Goal: Task Accomplishment & Management: Manage account settings

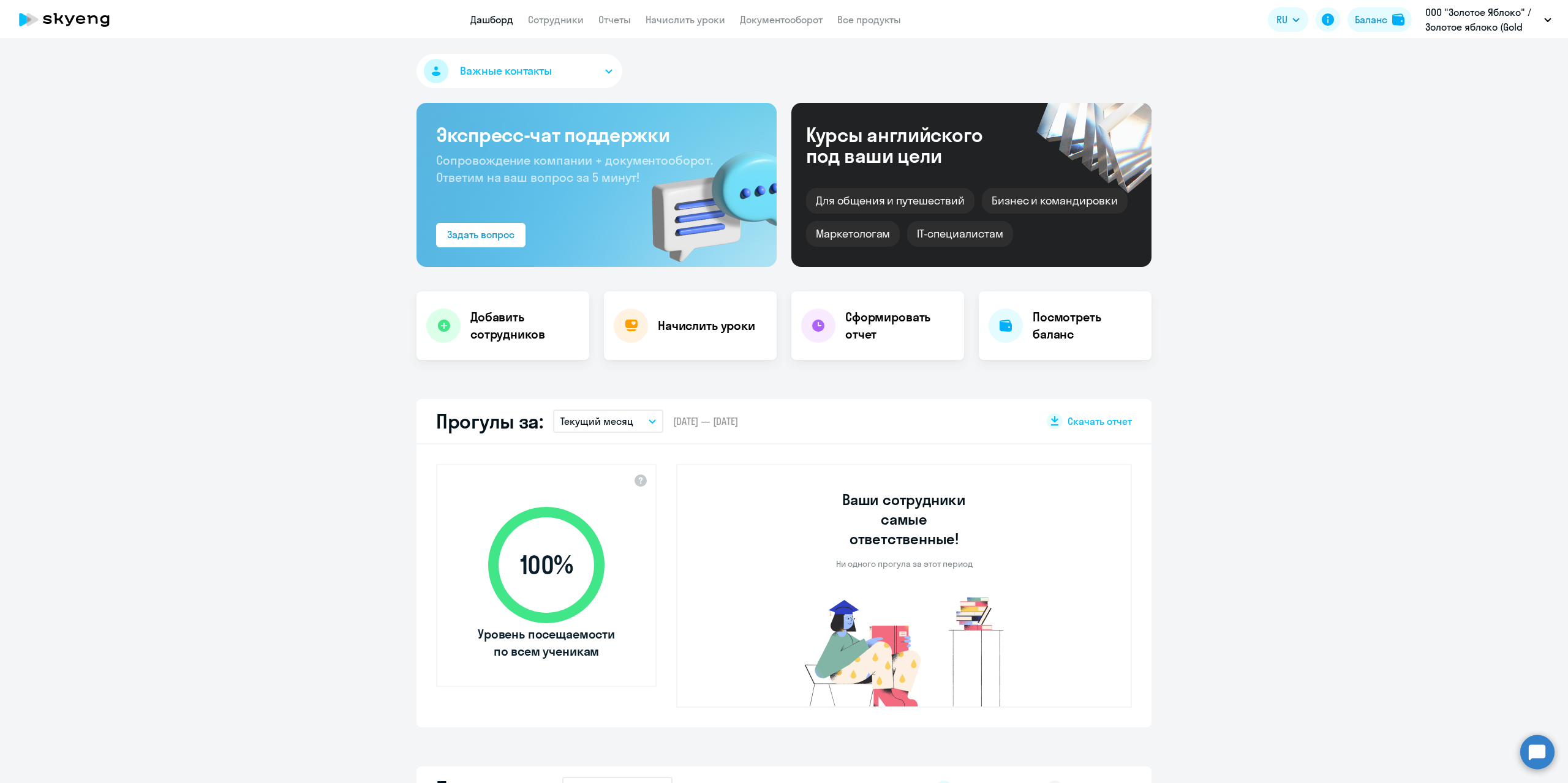
select select "30"
click at [715, 328] on h4 "Начислить уроки" at bounding box center [706, 325] width 98 height 17
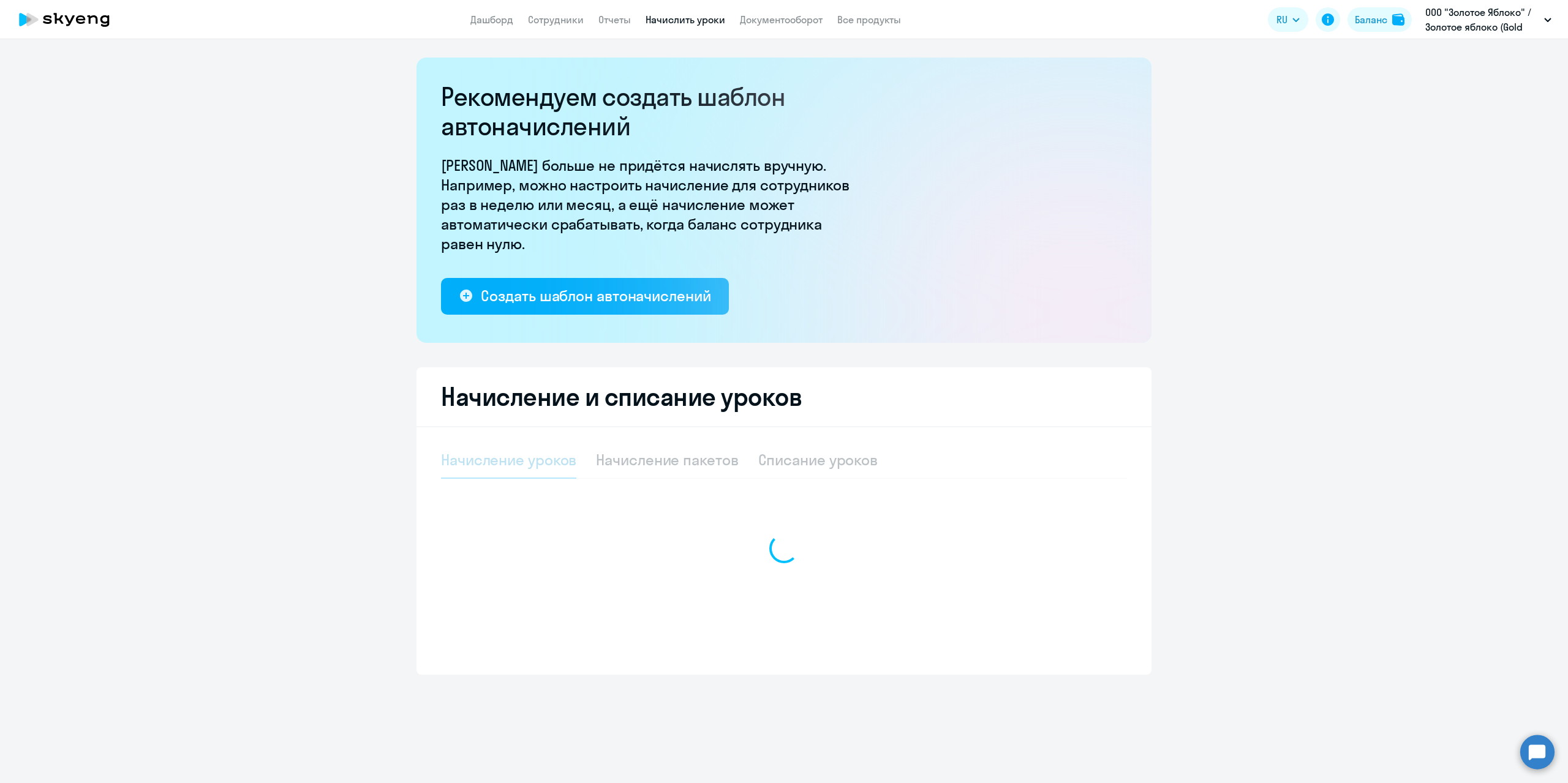
select select "10"
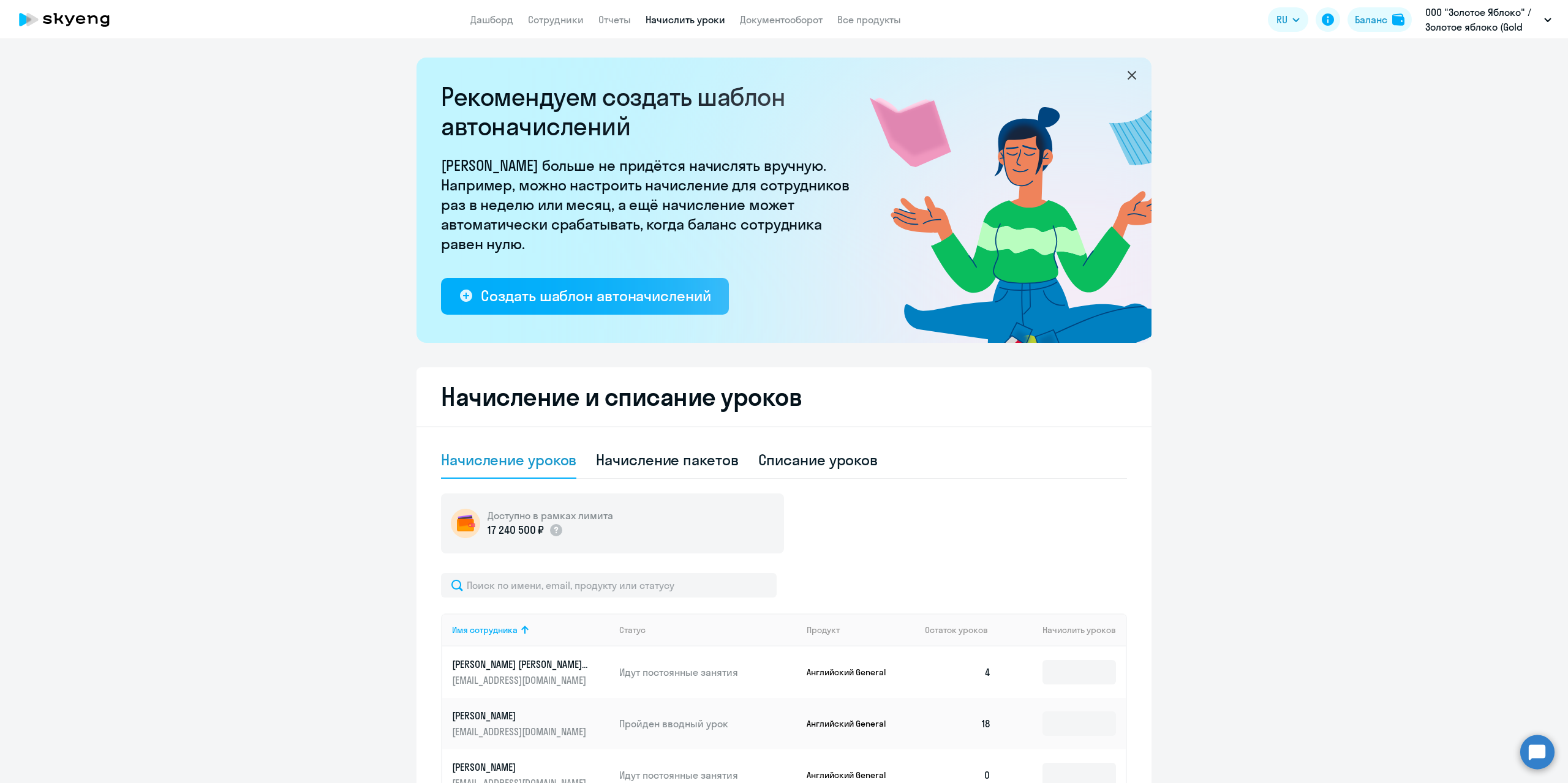
click at [1129, 76] on icon at bounding box center [1131, 75] width 15 height 15
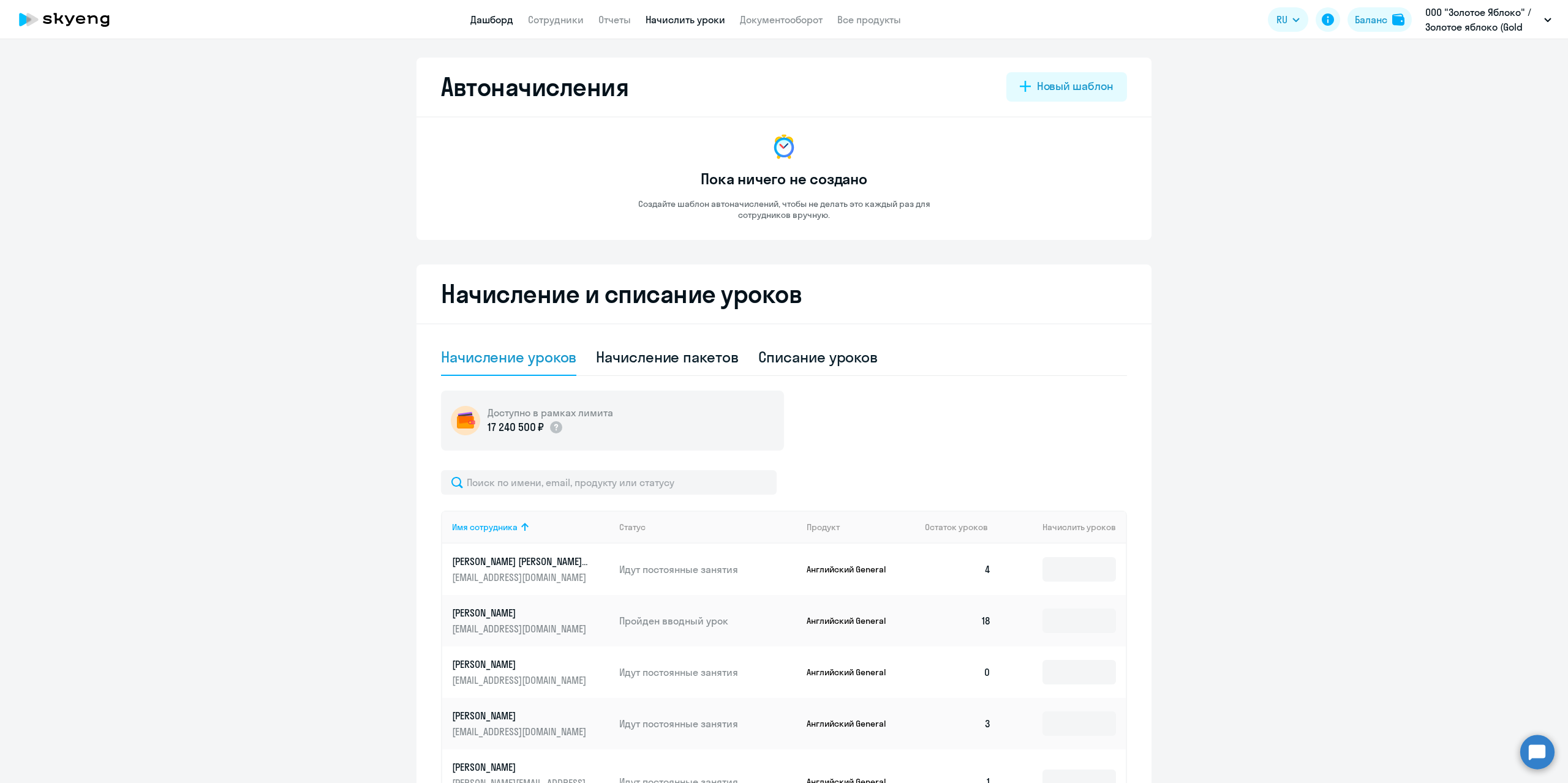
click at [508, 22] on link "Дашборд" at bounding box center [491, 20] width 42 height 12
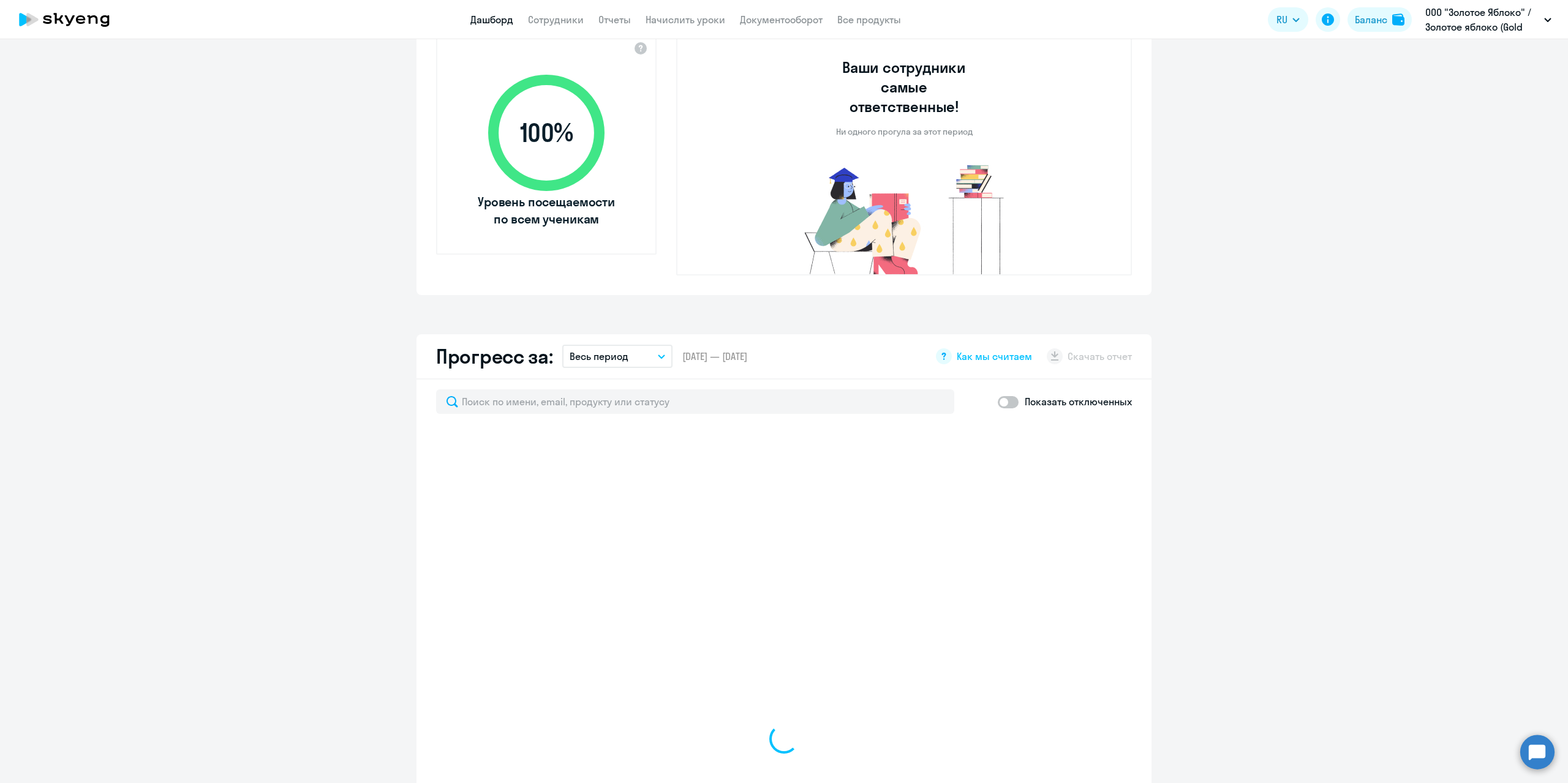
scroll to position [551, 0]
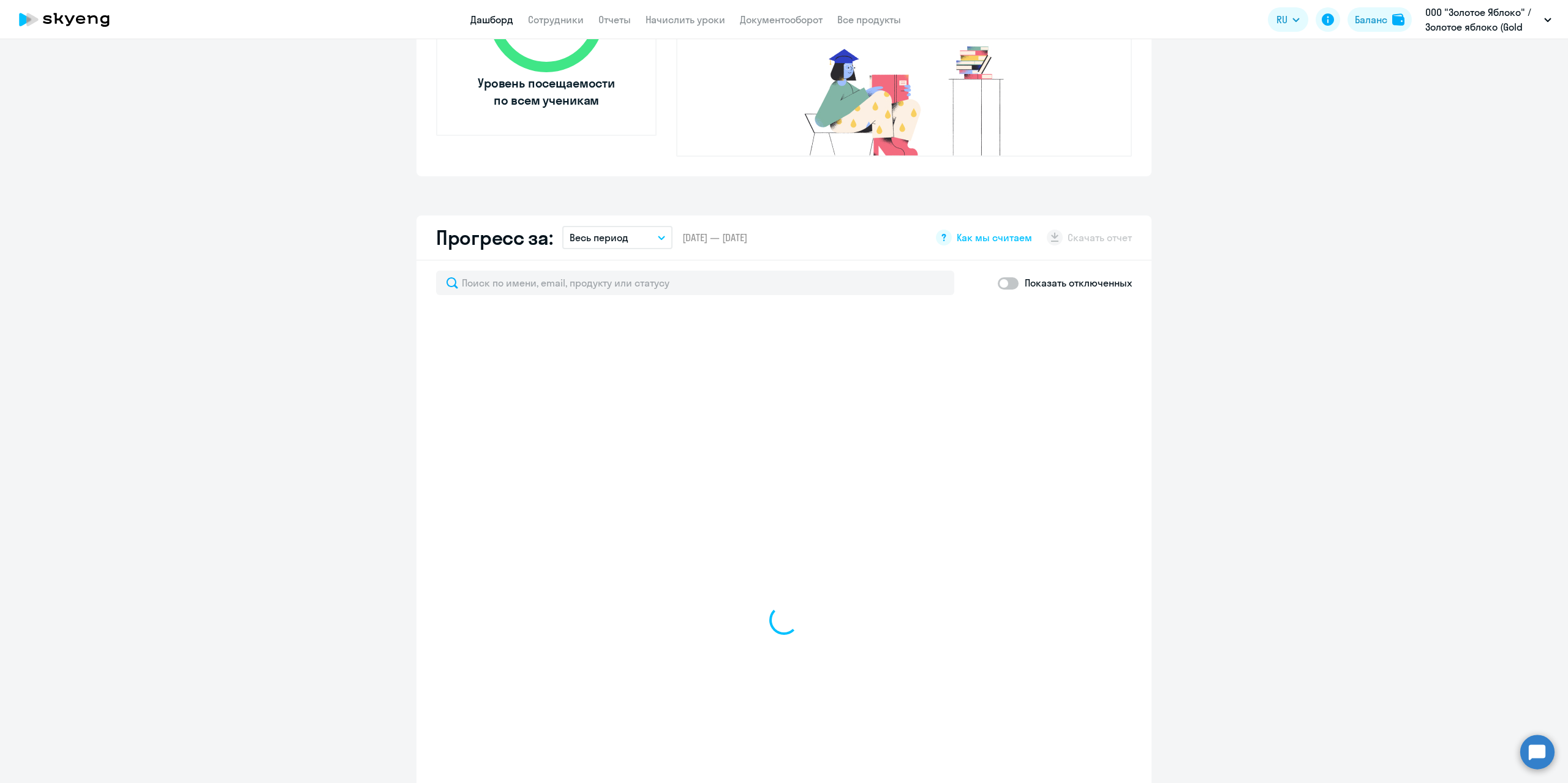
select select "30"
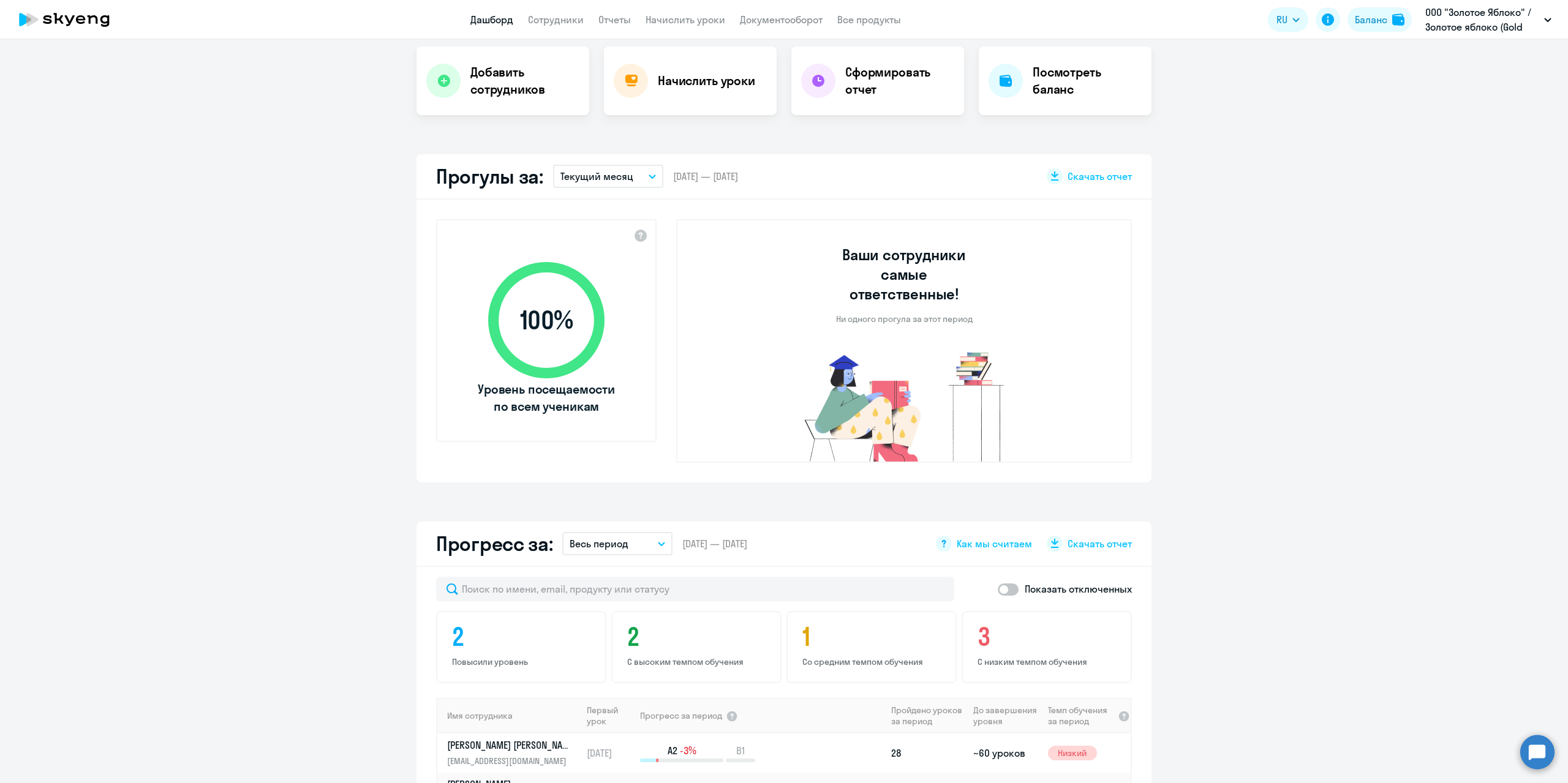
scroll to position [0, 0]
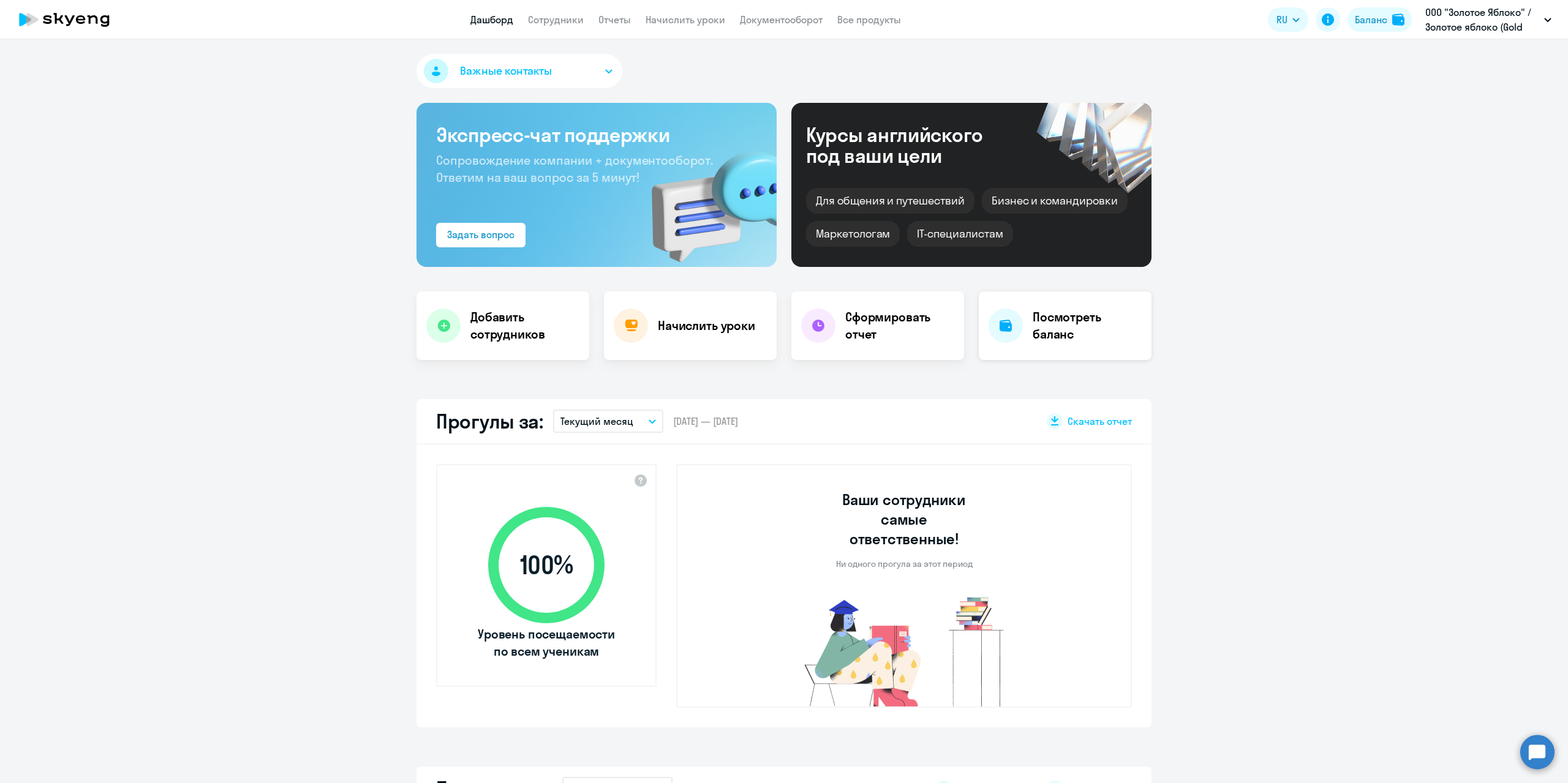
click at [1056, 313] on h4 "Посмотреть баланс" at bounding box center [1087, 325] width 109 height 35
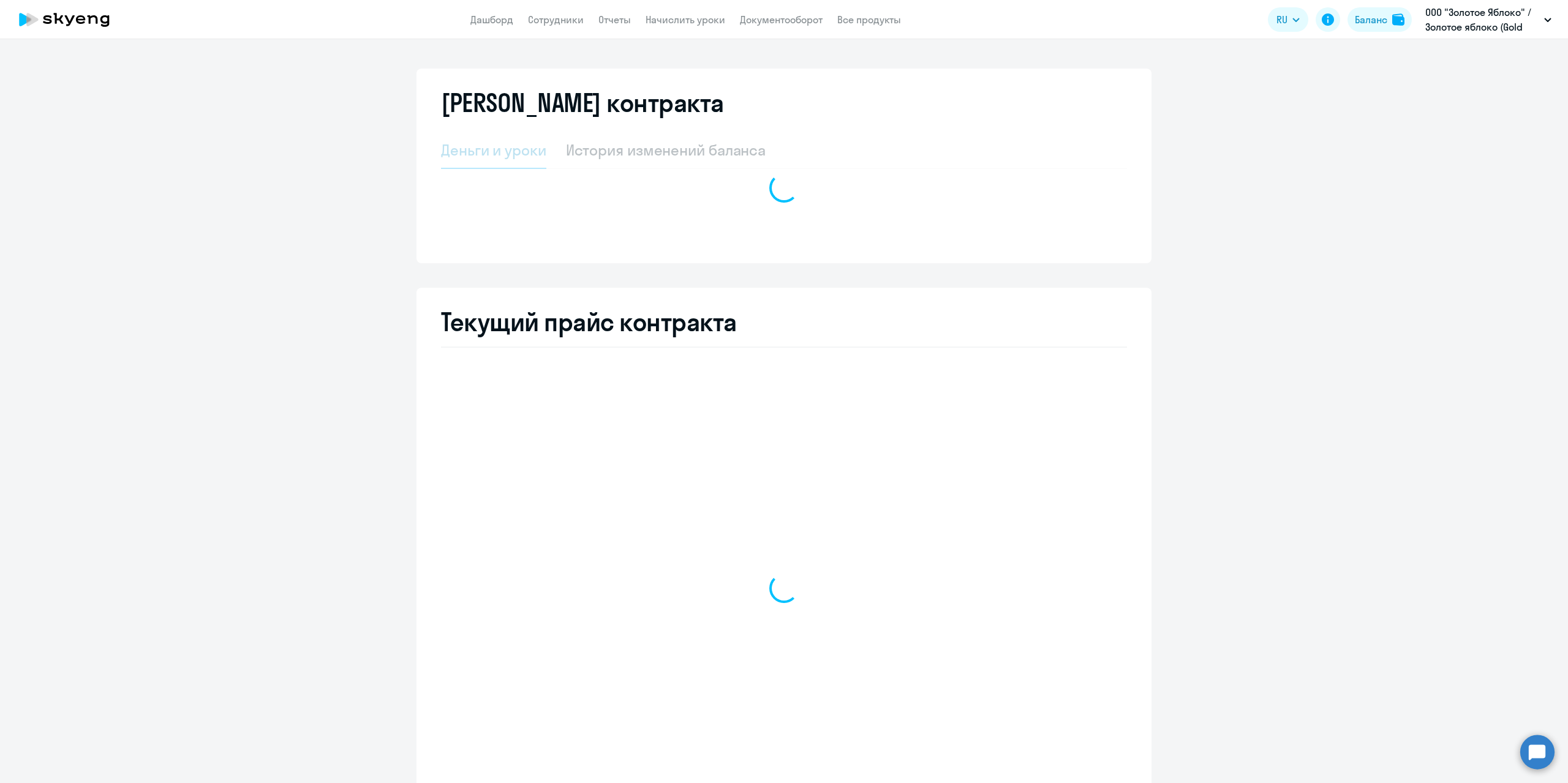
select select "english_adult_not_native_speaker"
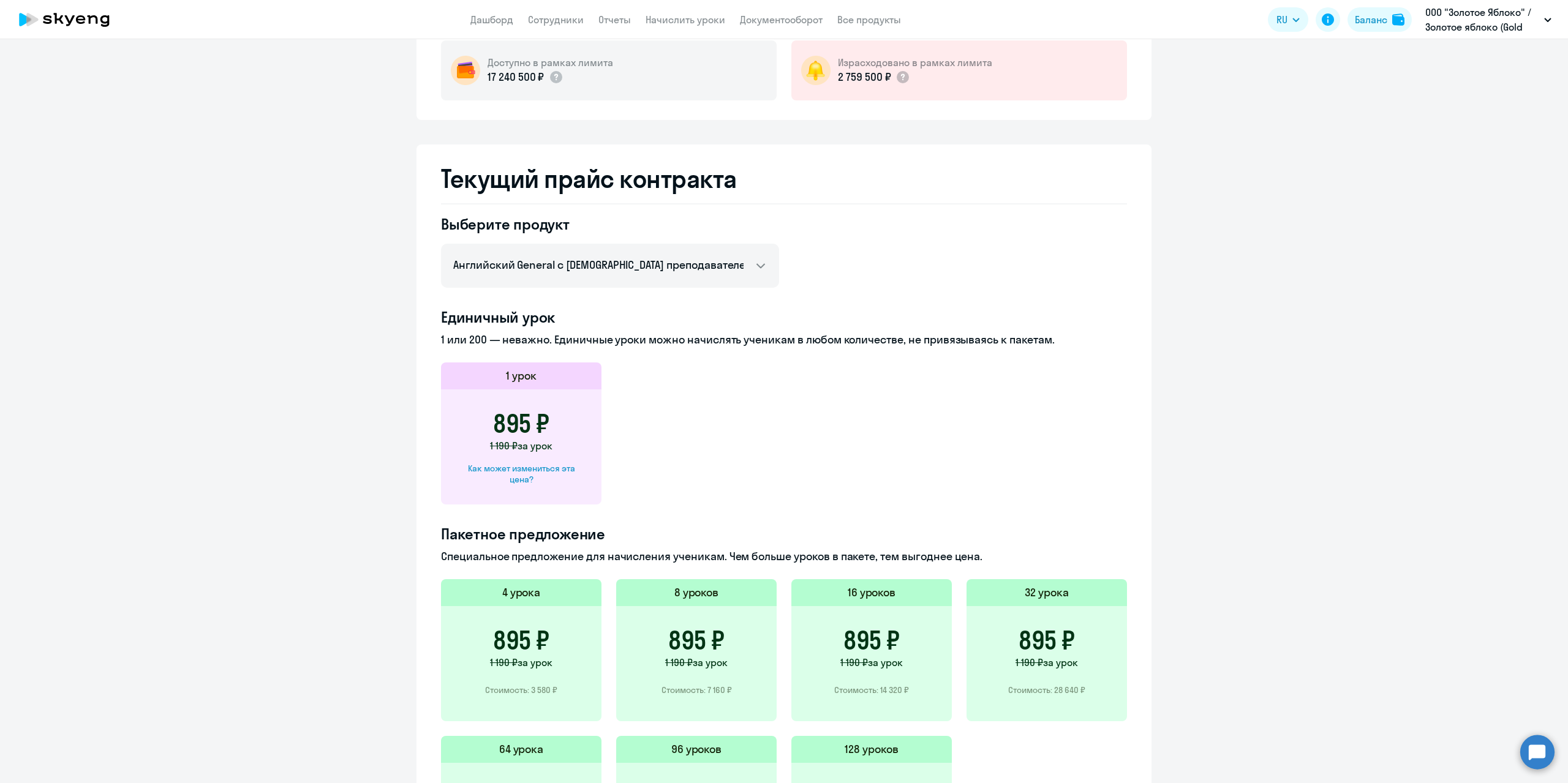
scroll to position [69, 0]
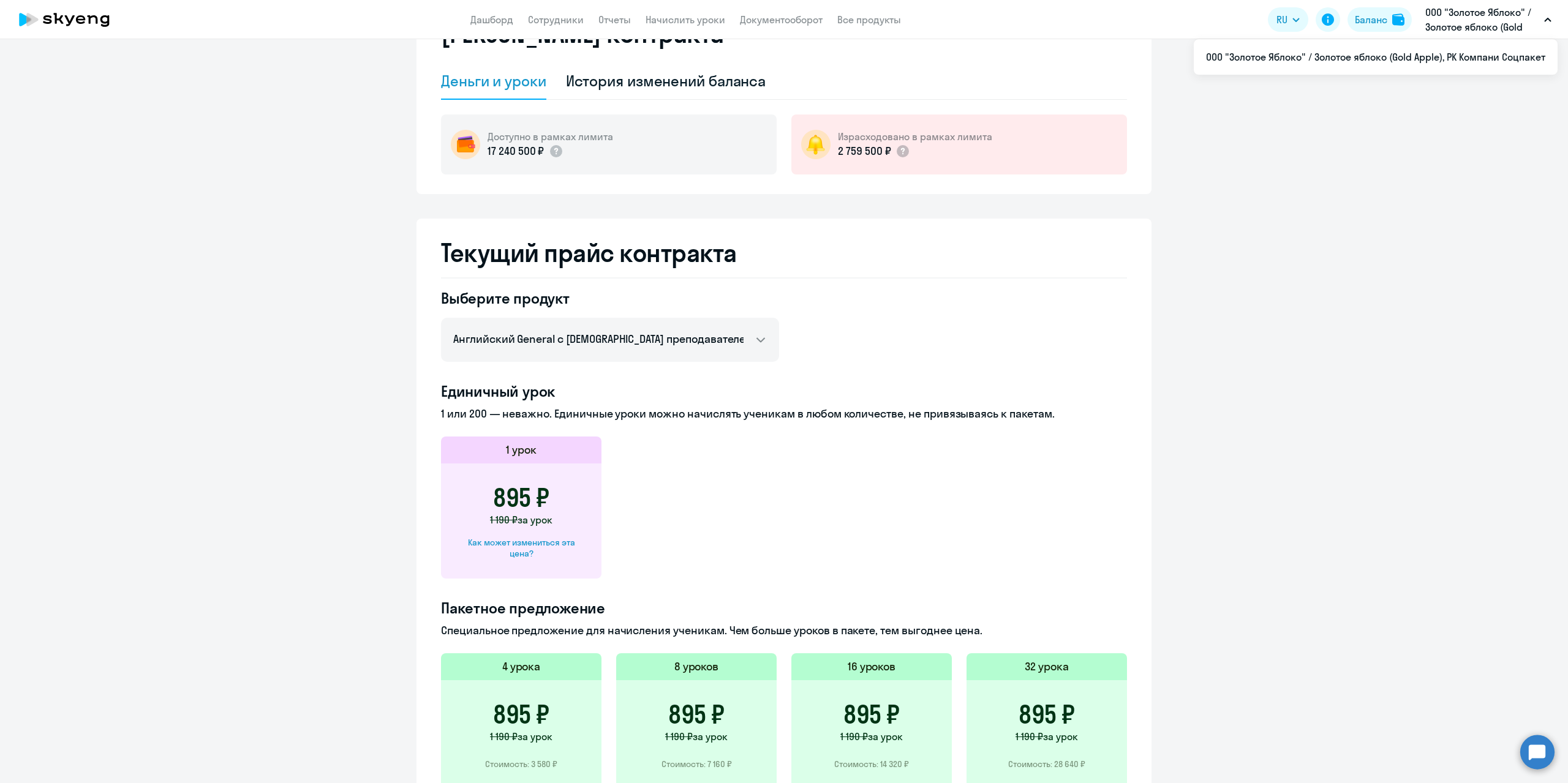
click at [1518, 14] on p "ООО "Золотое Яблоко" / Золотое яблоко (Gold Apple), РК Компани Соцпакет" at bounding box center [1482, 20] width 114 height 30
click at [1550, 21] on icon "button" at bounding box center [1548, 20] width 6 height 3
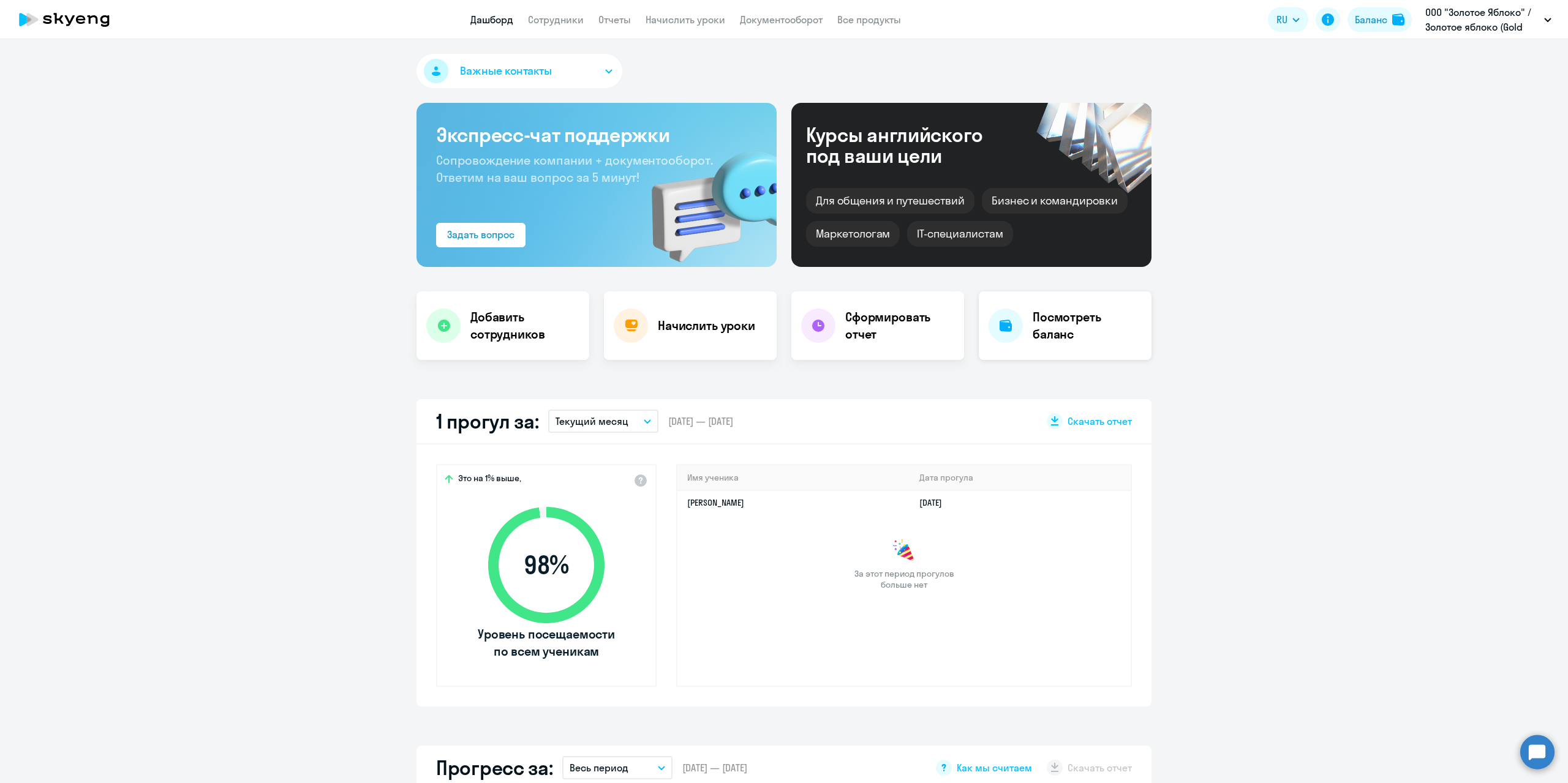
click at [1048, 317] on h4 "Посмотреть баланс" at bounding box center [1087, 325] width 109 height 35
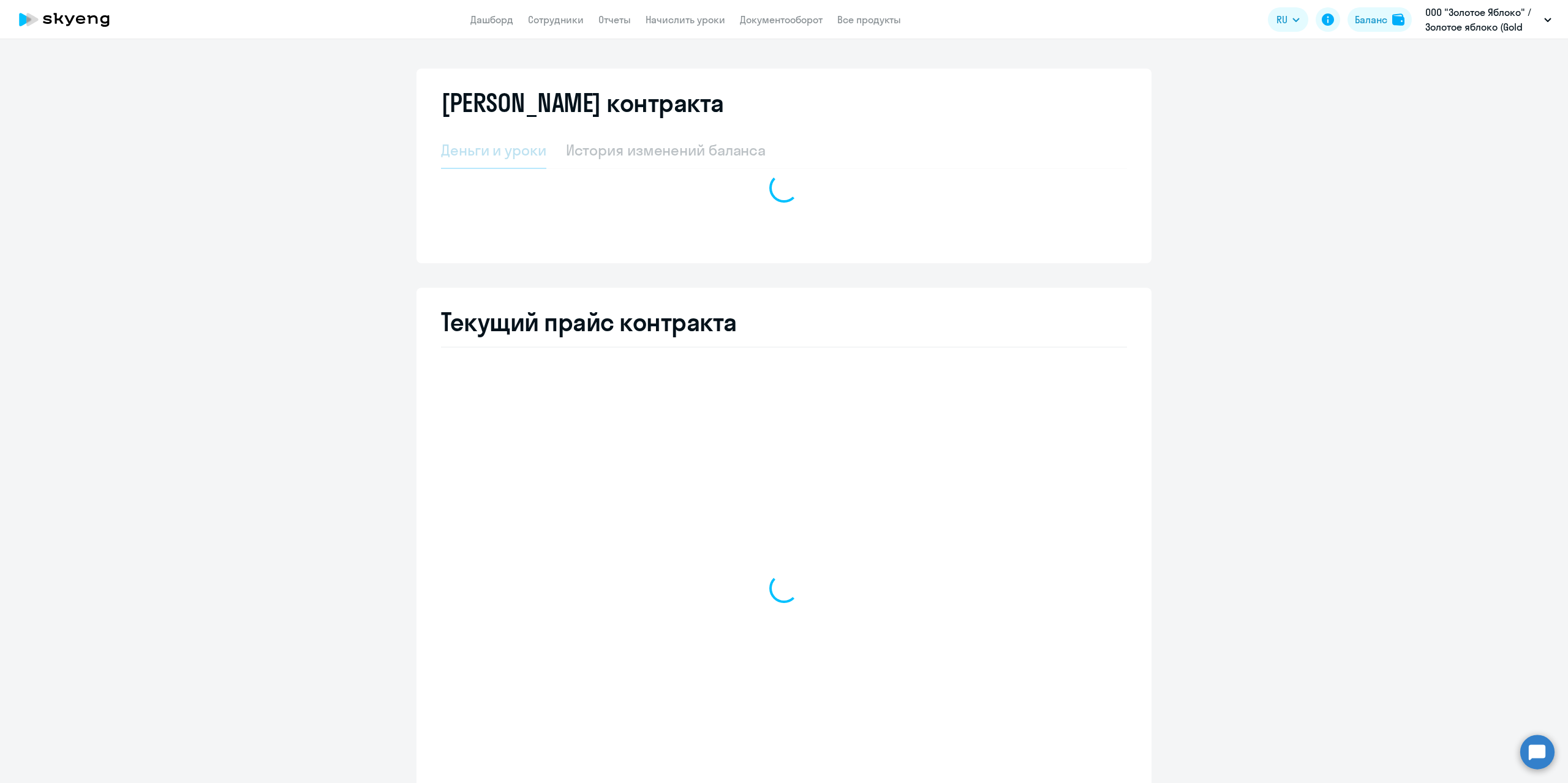
select select "english_adult_not_native_speaker"
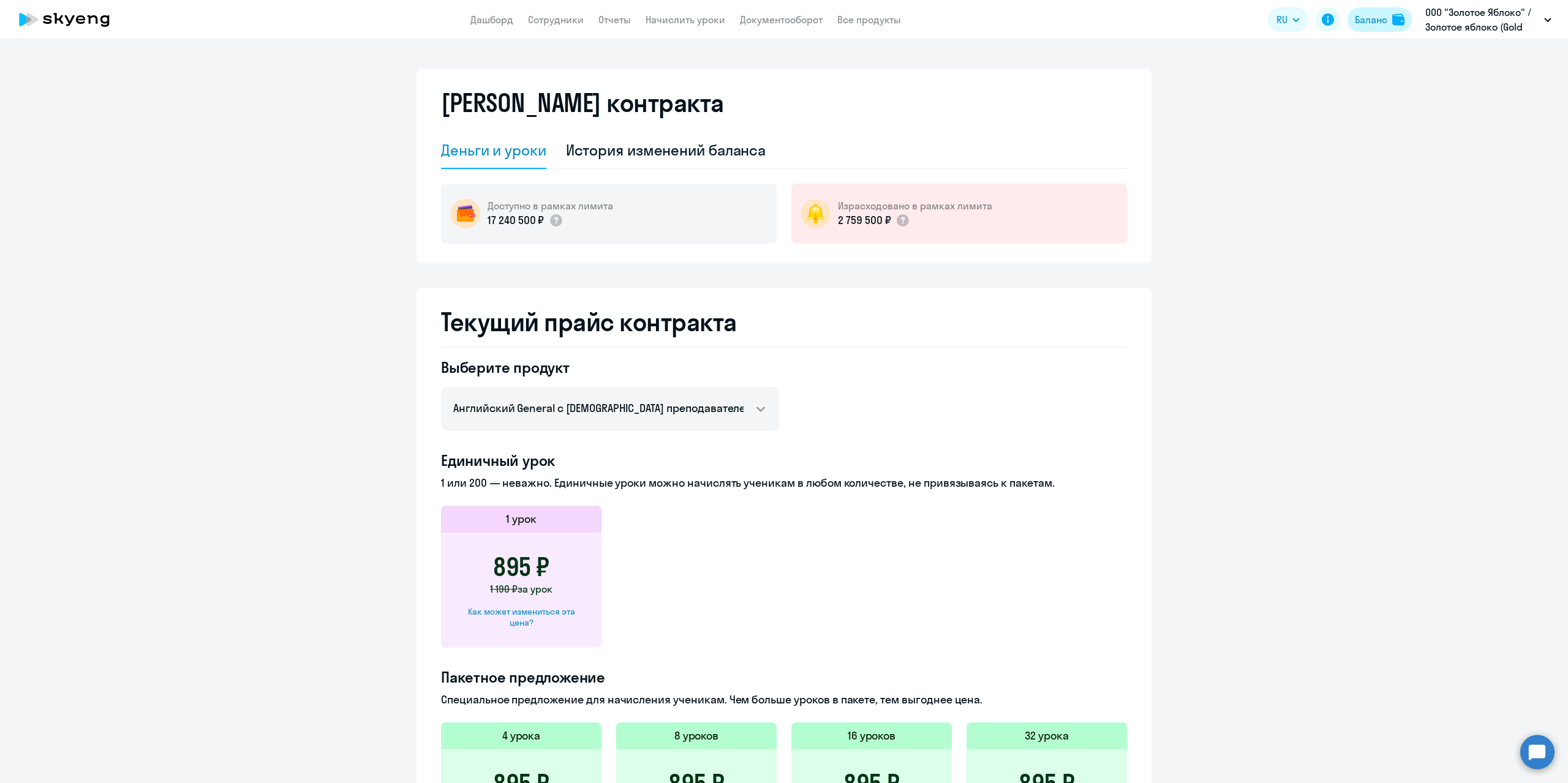
click at [1361, 17] on div "Баланс" at bounding box center [1371, 19] width 33 height 15
click at [691, 22] on link "Начислить уроки" at bounding box center [685, 20] width 80 height 12
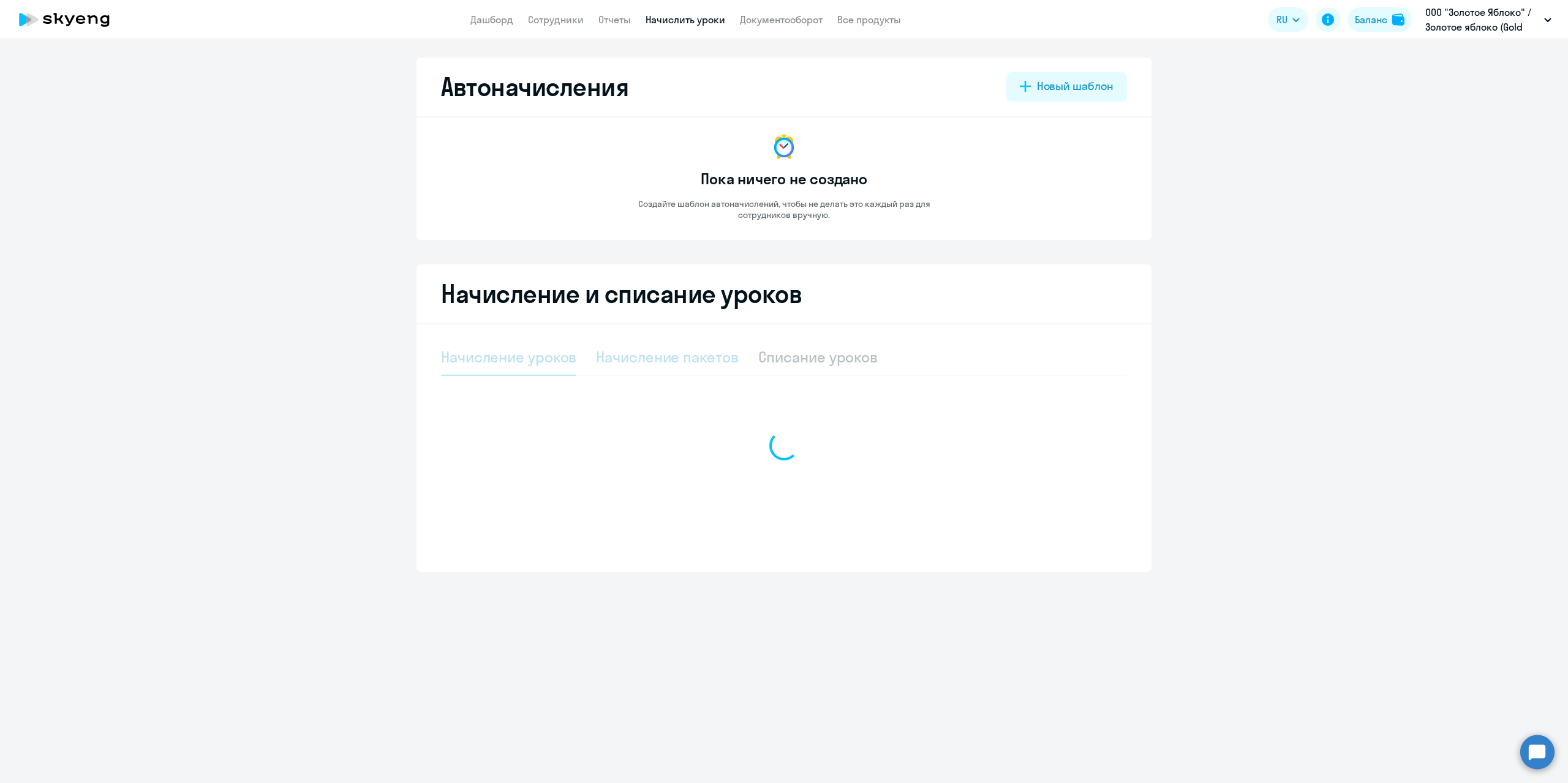
select select "10"
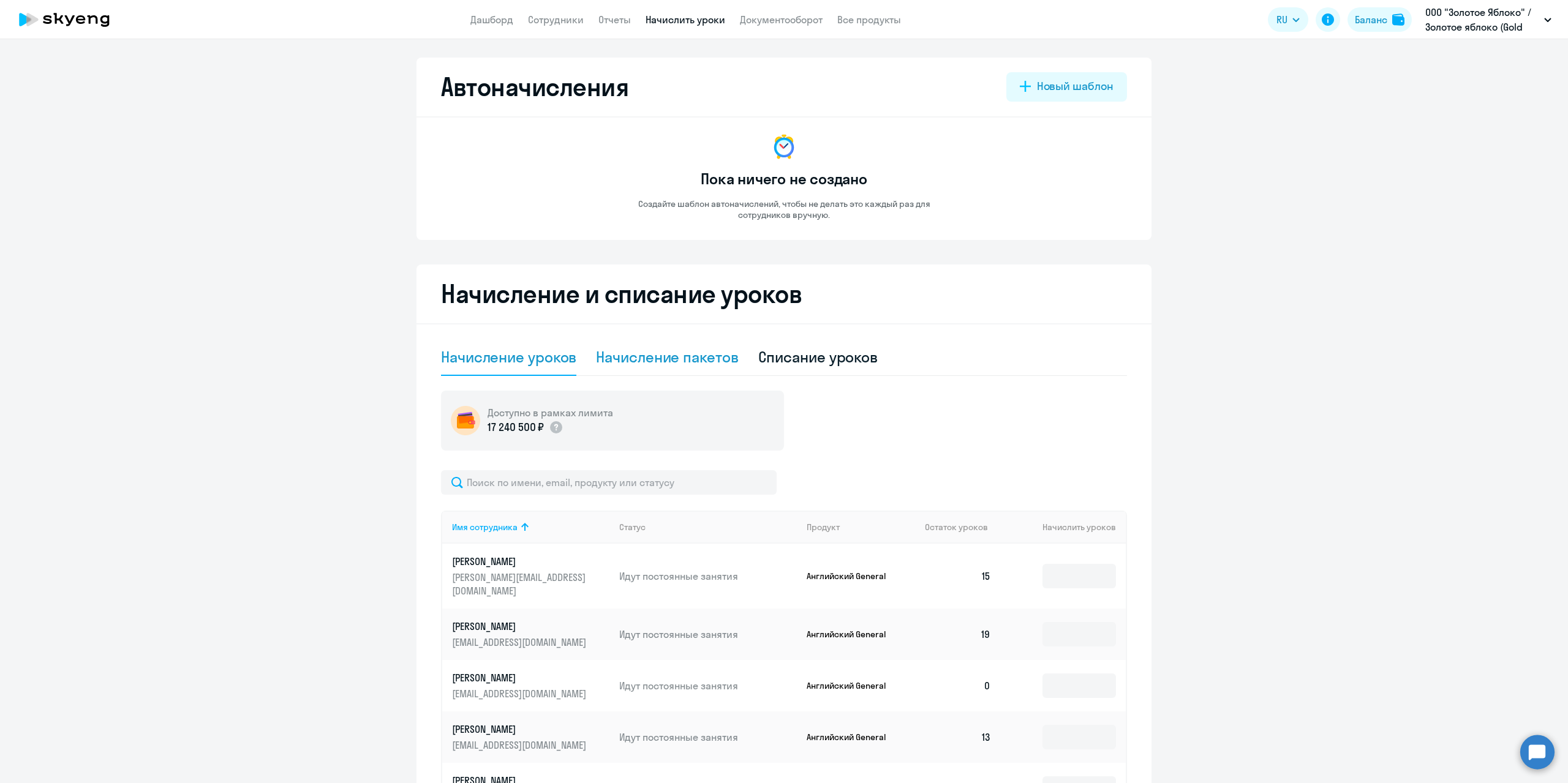
click at [697, 355] on div "Начисление пакетов" at bounding box center [667, 357] width 142 height 20
select select "10"
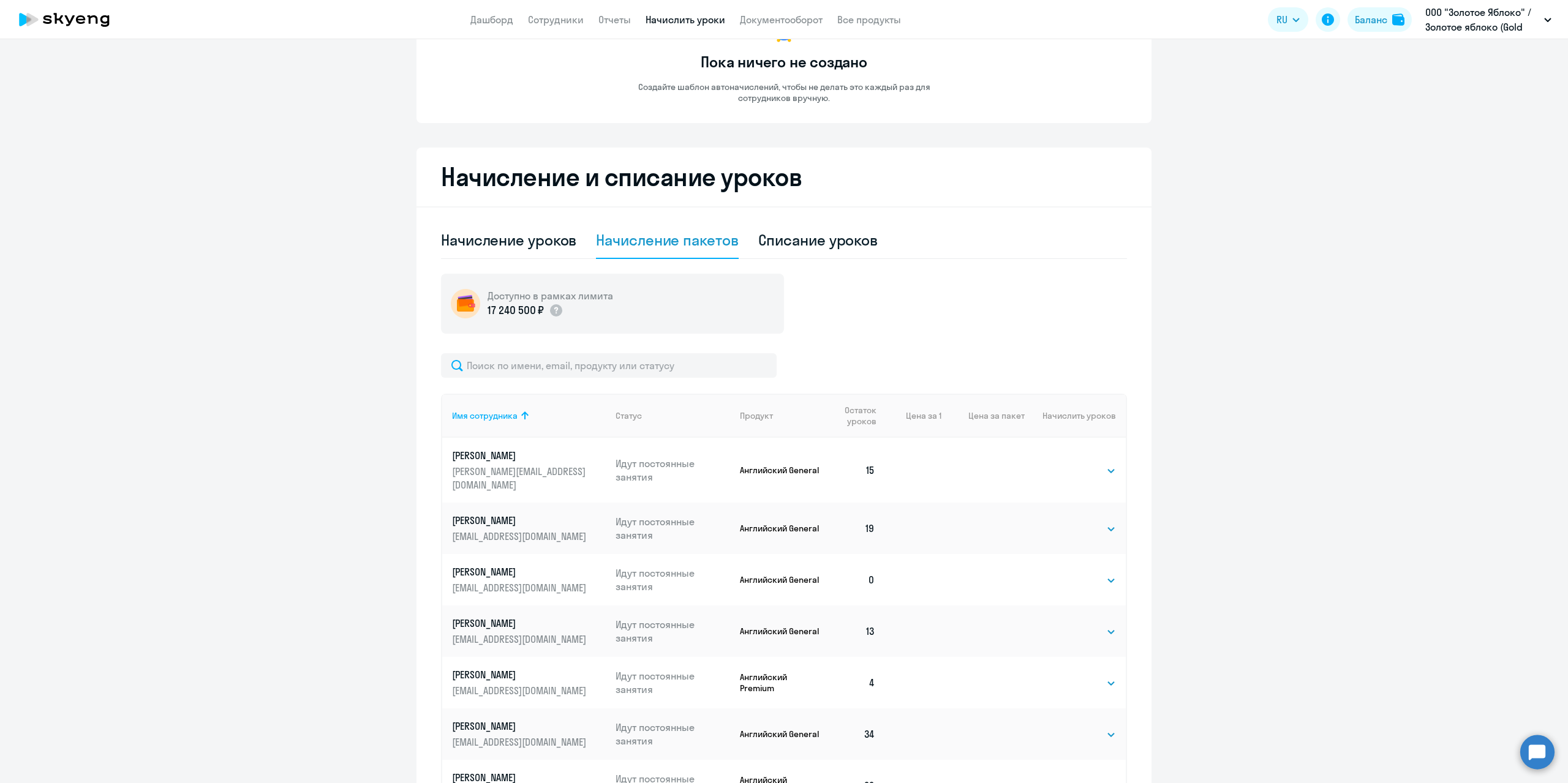
scroll to position [183, 0]
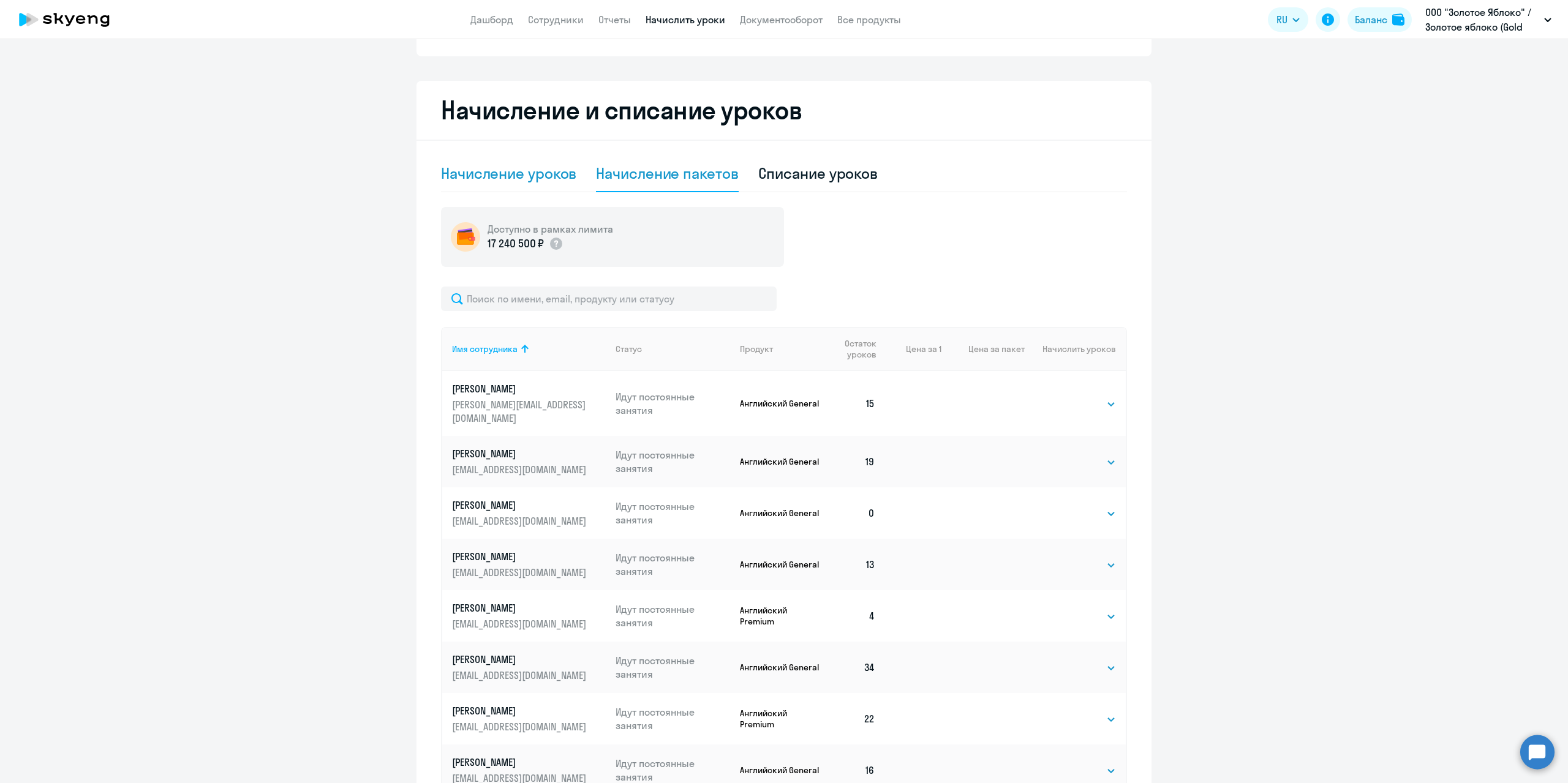
click at [530, 173] on div "Начисление уроков" at bounding box center [508, 174] width 135 height 20
select select "10"
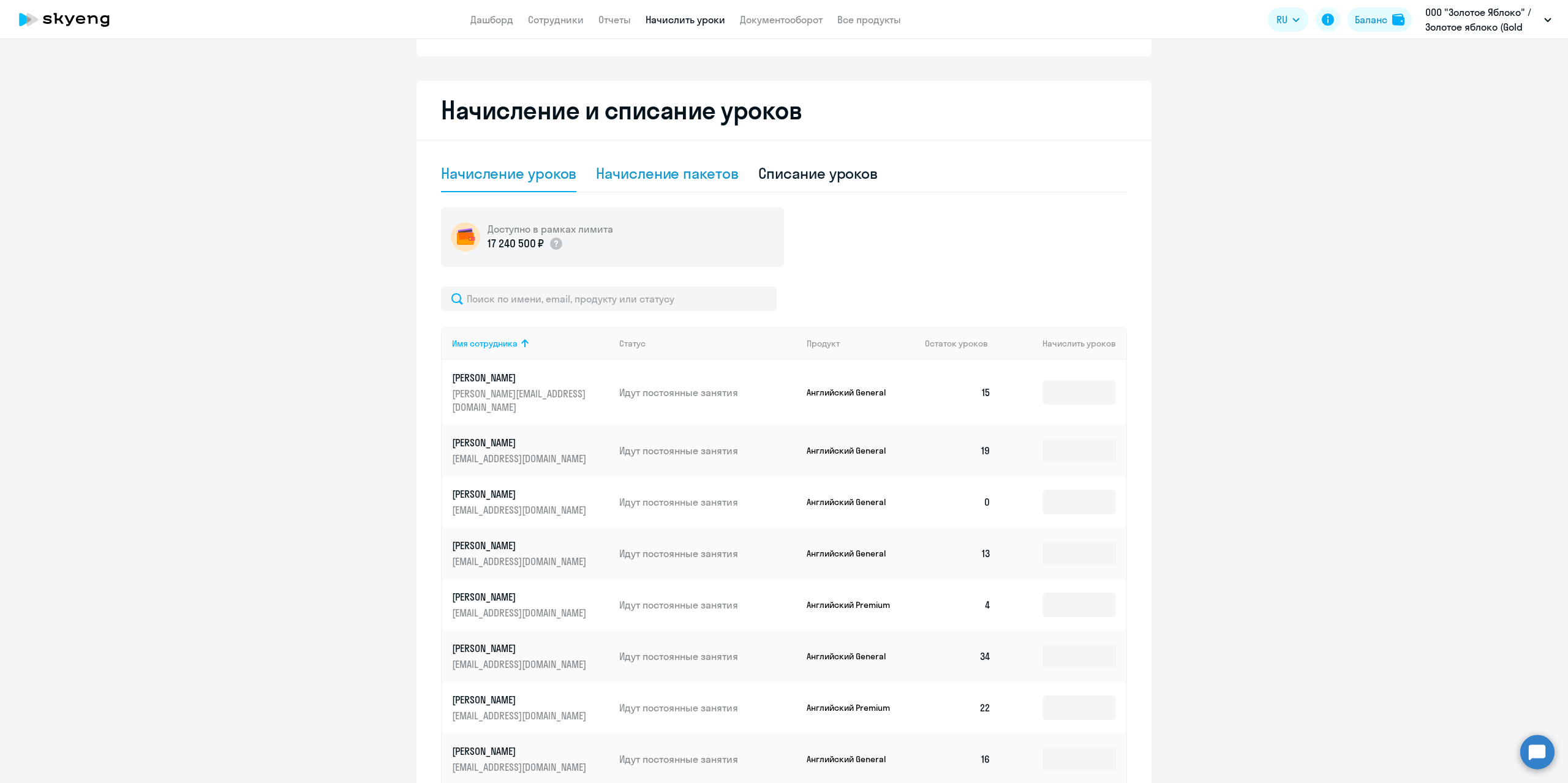
click at [694, 173] on div "Начисление пакетов" at bounding box center [667, 174] width 142 height 20
select select "10"
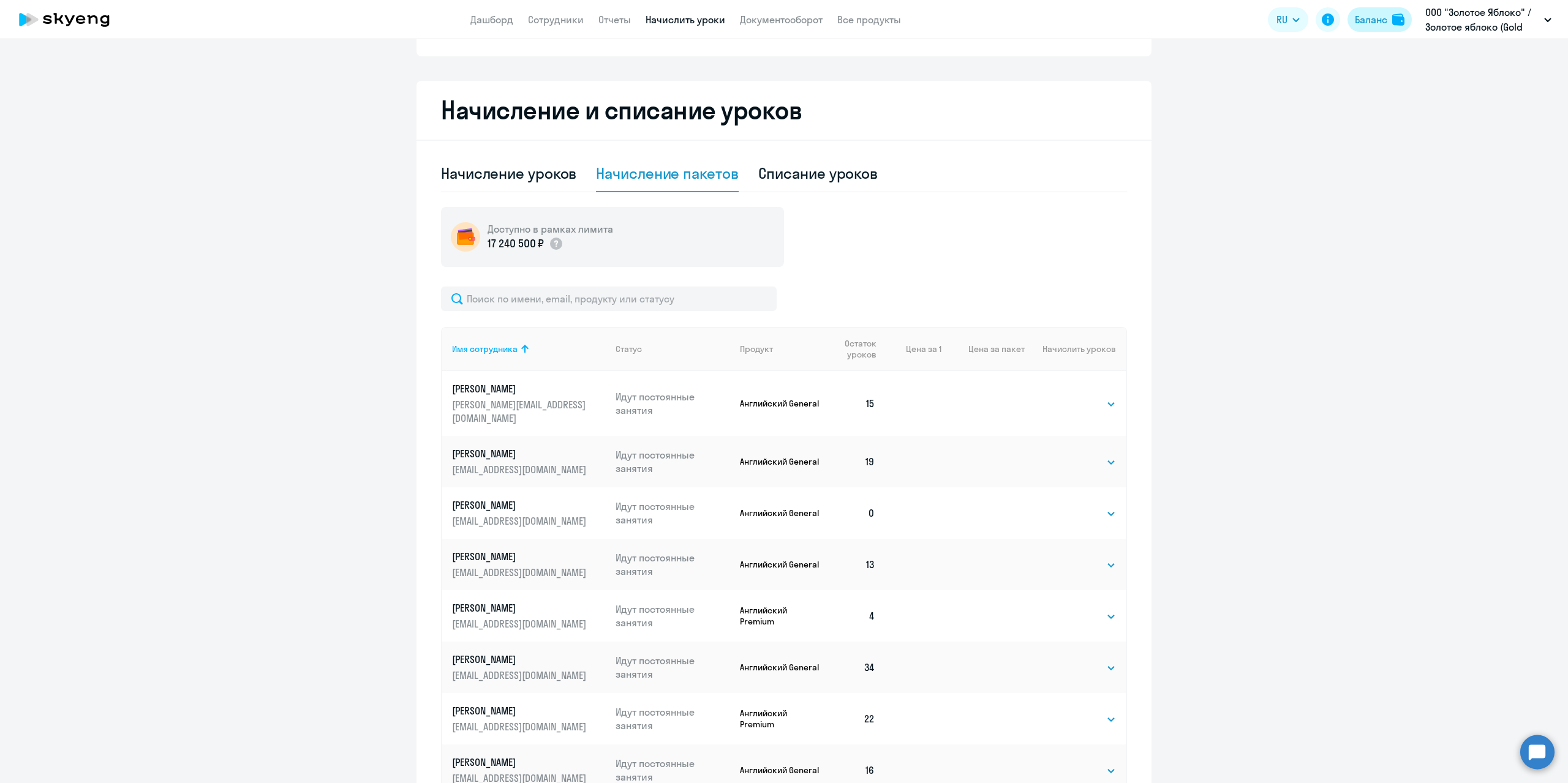
click at [1379, 21] on div "Баланс" at bounding box center [1371, 19] width 33 height 15
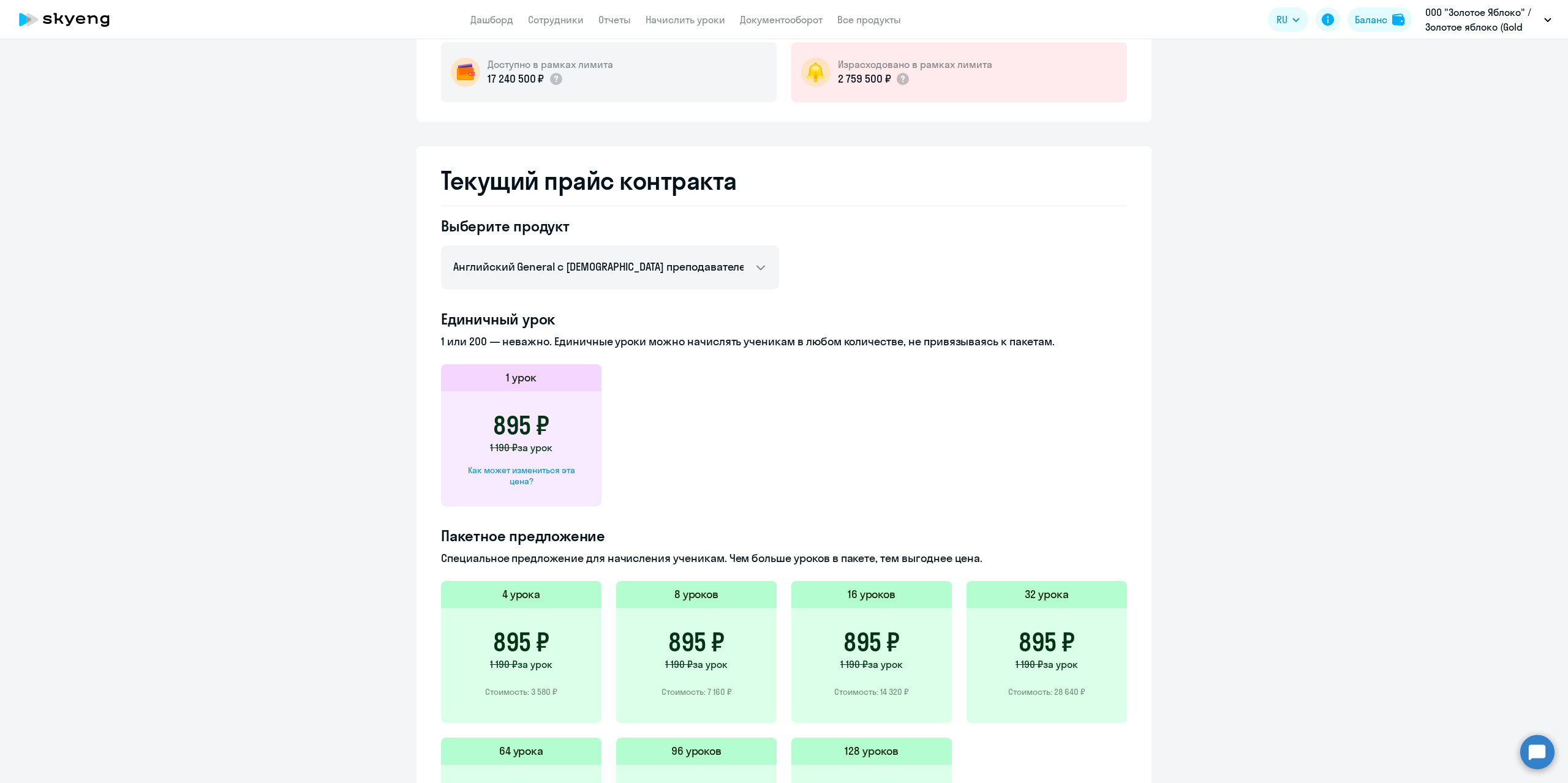
scroll to position [159, 0]
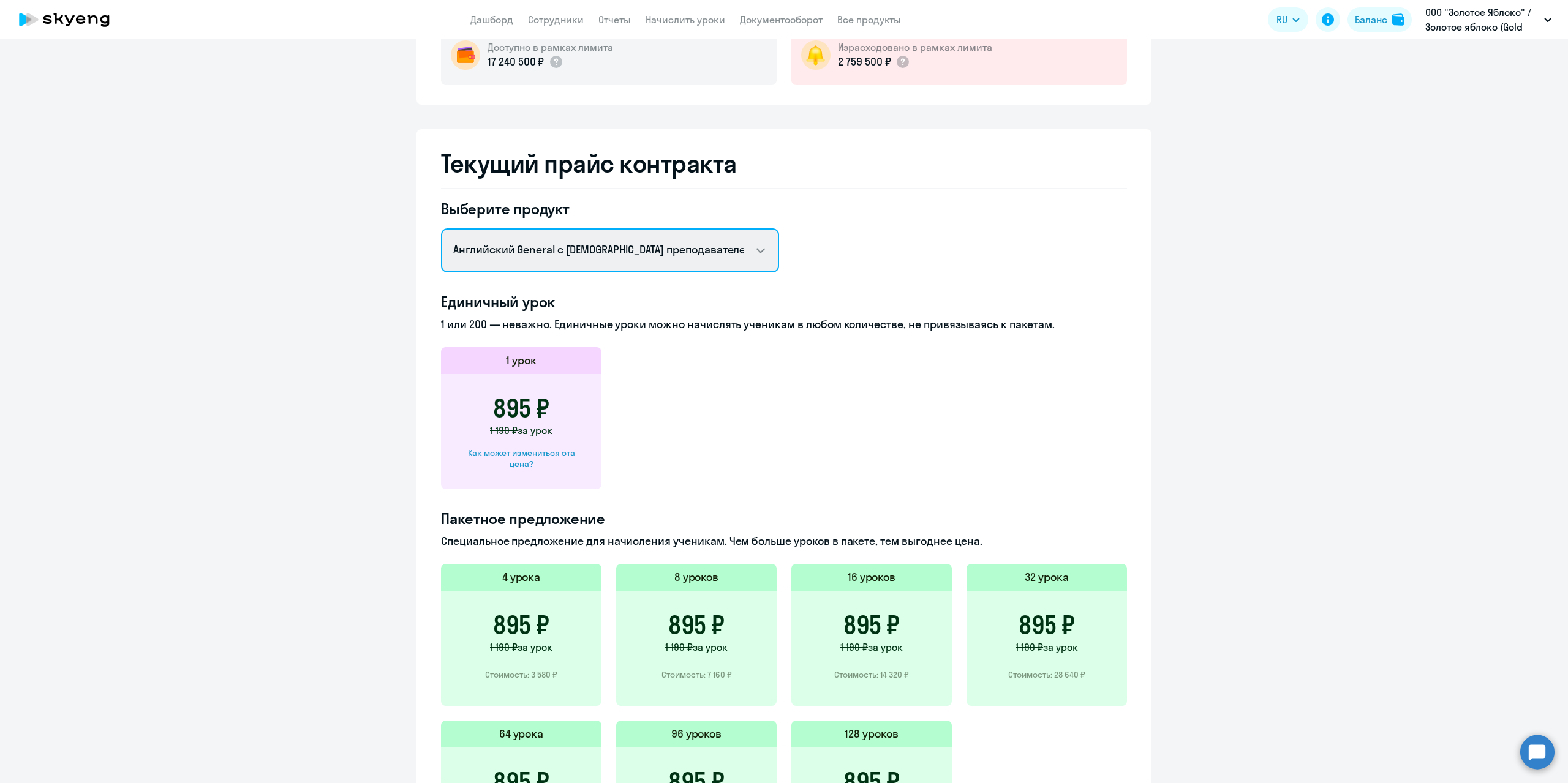
click at [767, 239] on select "Английский General с [DEMOGRAPHIC_DATA] преподавателем Английский General с [DE…" at bounding box center [609, 250] width 338 height 44
select select "english_adult_not_native_speaker_premium"
click at [441, 229] on select "Английский General с [DEMOGRAPHIC_DATA] преподавателем Английский General с [DE…" at bounding box center [609, 250] width 338 height 44
